Goal: Transaction & Acquisition: Purchase product/service

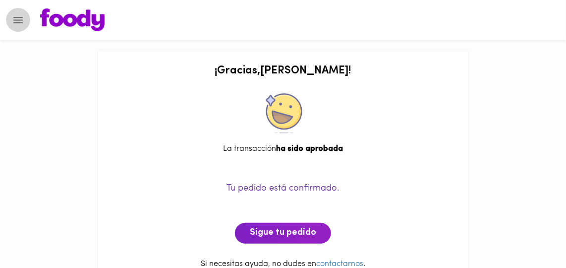
click at [19, 22] on icon "Menu" at bounding box center [17, 20] width 9 height 6
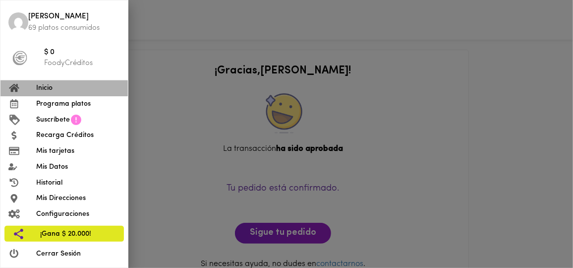
click at [45, 87] on span "Inicio" at bounding box center [78, 88] width 84 height 10
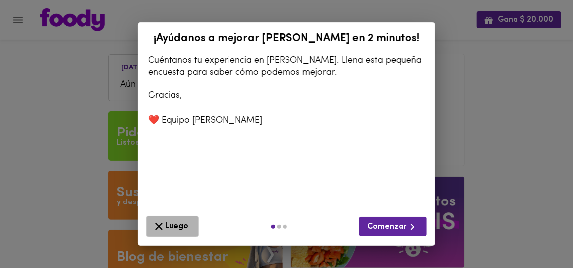
click at [158, 220] on icon "button" at bounding box center [159, 226] width 12 height 12
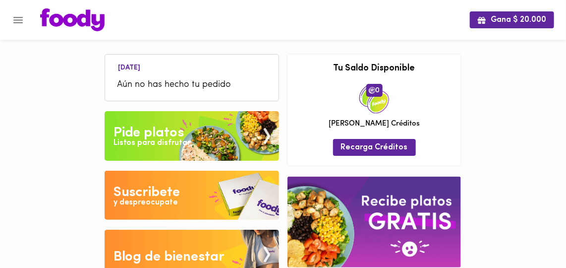
click at [158, 140] on div "Listos para disfrutar" at bounding box center [152, 142] width 77 height 11
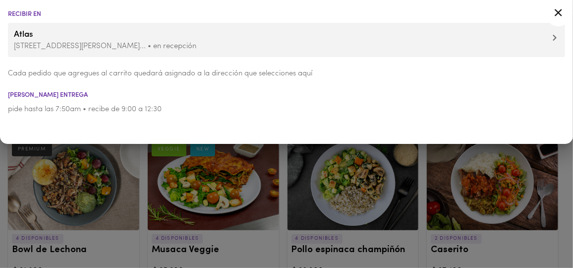
click at [561, 12] on icon at bounding box center [558, 12] width 12 height 12
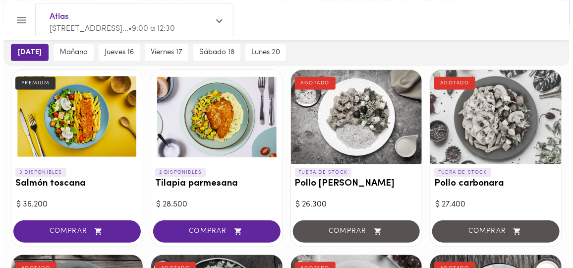
scroll to position [248, 0]
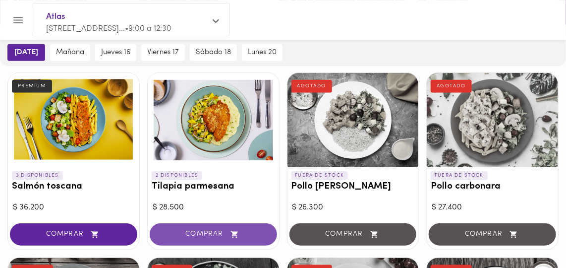
click at [215, 232] on span "COMPRAR" at bounding box center [213, 234] width 103 height 8
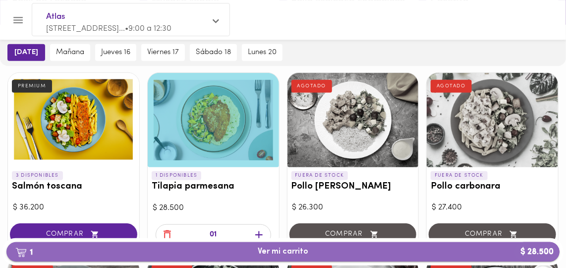
click at [266, 252] on span "1 Ver mi carrito $ 28.500" at bounding box center [283, 251] width 51 height 9
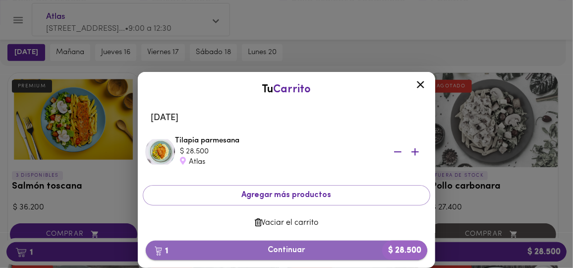
click at [277, 250] on span "1 Continuar $ 28.500" at bounding box center [287, 249] width 266 height 9
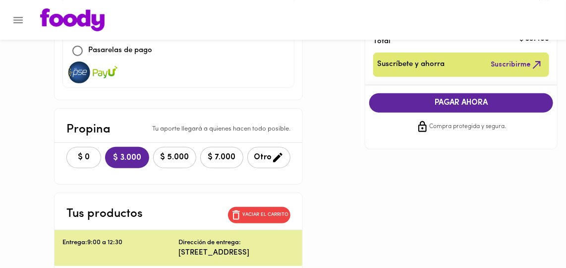
scroll to position [160, 0]
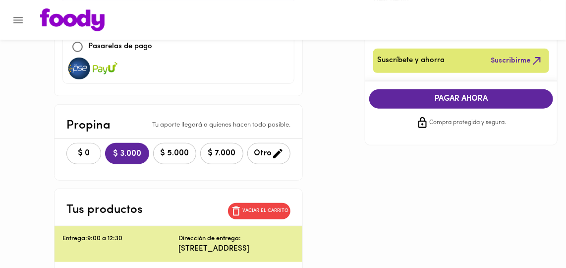
click at [73, 153] on span "$ 0" at bounding box center [84, 153] width 22 height 9
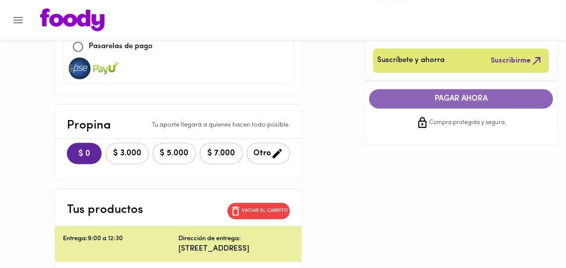
click at [474, 97] on span "PAGAR AHORA" at bounding box center [461, 98] width 165 height 9
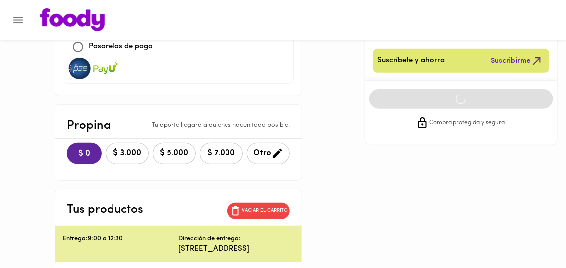
scroll to position [24, 0]
